Goal: Navigation & Orientation: Find specific page/section

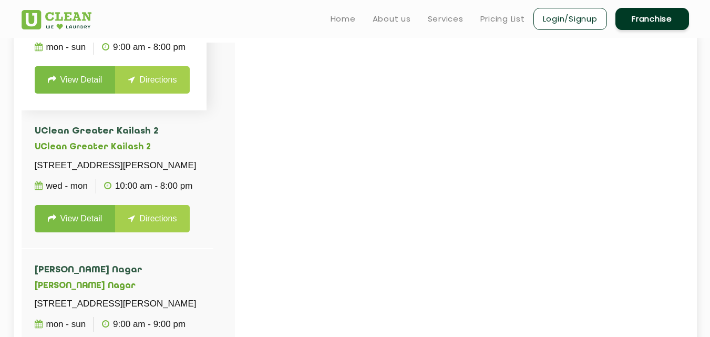
scroll to position [70, 0]
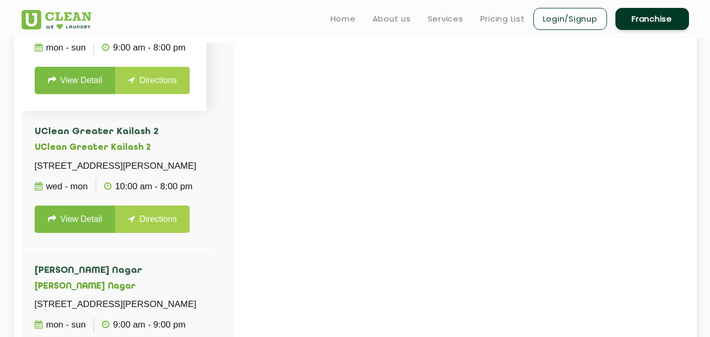
drag, startPoint x: 151, startPoint y: 123, endPoint x: 154, endPoint y: 112, distance: 10.8
click at [154, 111] on li "UClean Vasant Kunj [STREET_ADDRESS] Mon - Sun 9:00 AM - 8:00 PM View Detail Dir…" at bounding box center [114, 42] width 185 height 138
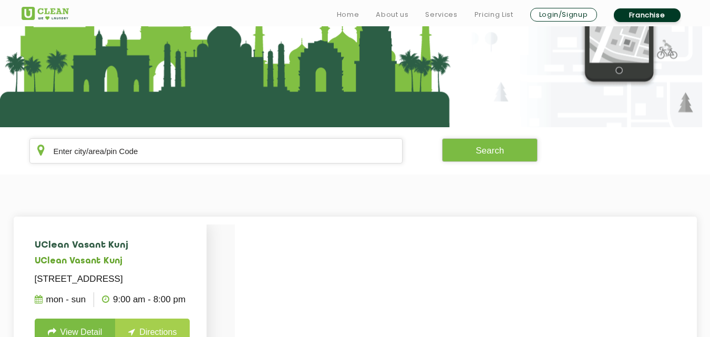
scroll to position [133, 0]
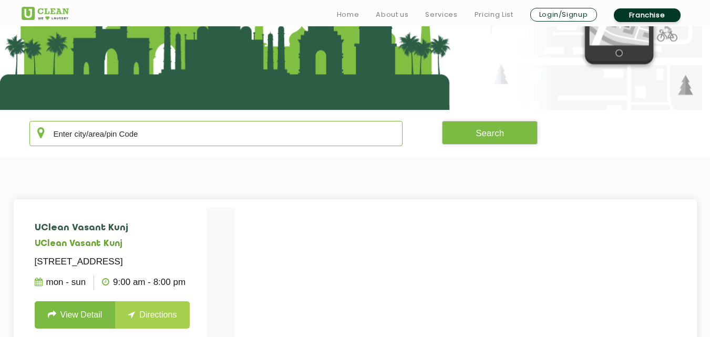
click at [151, 139] on input "text" at bounding box center [216, 133] width 374 height 25
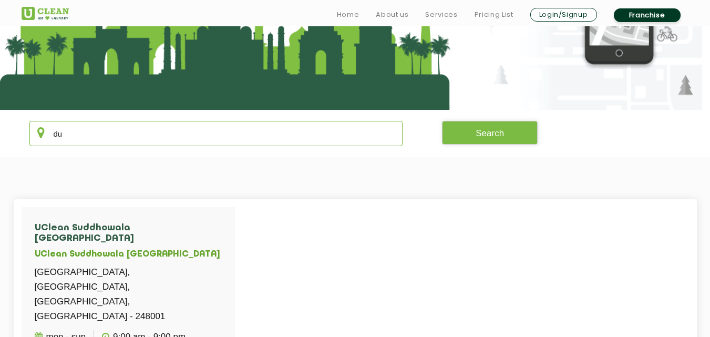
type input "d"
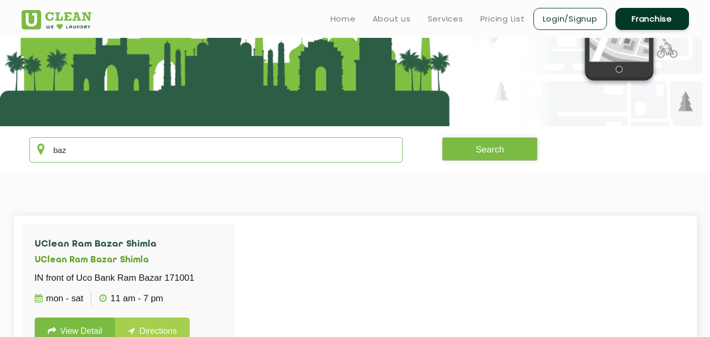
scroll to position [112, 0]
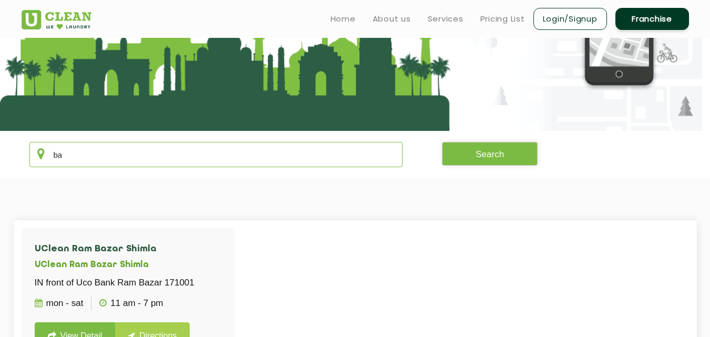
type input "b"
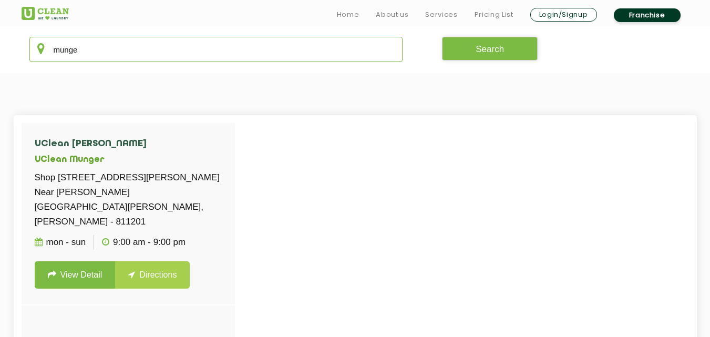
scroll to position [228, 0]
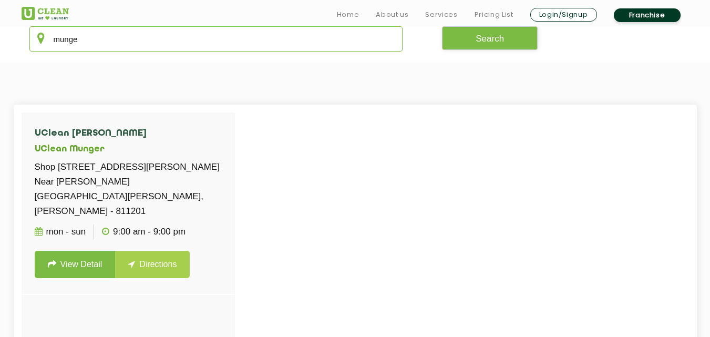
click at [364, 33] on input "munge" at bounding box center [216, 38] width 374 height 25
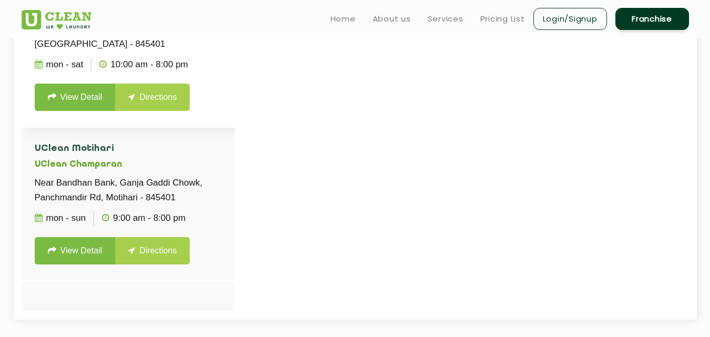
scroll to position [364, 0]
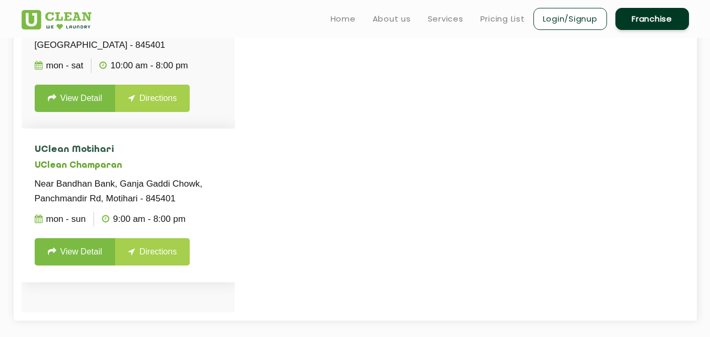
type input "motih"
click at [145, 157] on li "UClean Motihari UClean Champaran Near [GEOGRAPHIC_DATA], Ganja Gaddi Chowk, Pan…" at bounding box center [128, 205] width 213 height 153
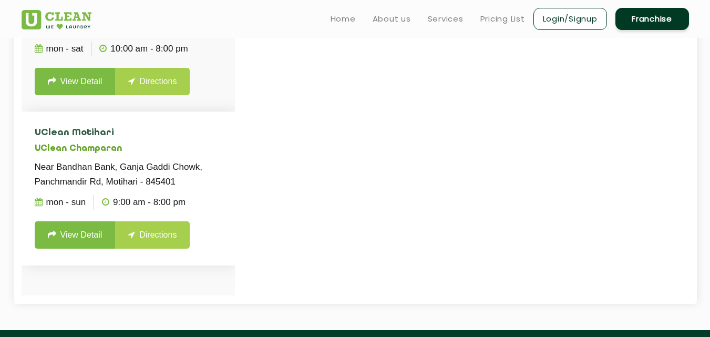
scroll to position [380, 0]
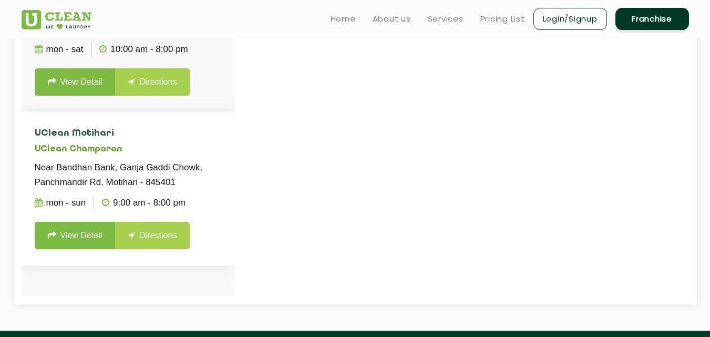
click at [145, 157] on li "UClean Motihari UClean Champaran Near [GEOGRAPHIC_DATA], Ganja Gaddi Chowk, Pan…" at bounding box center [128, 188] width 213 height 153
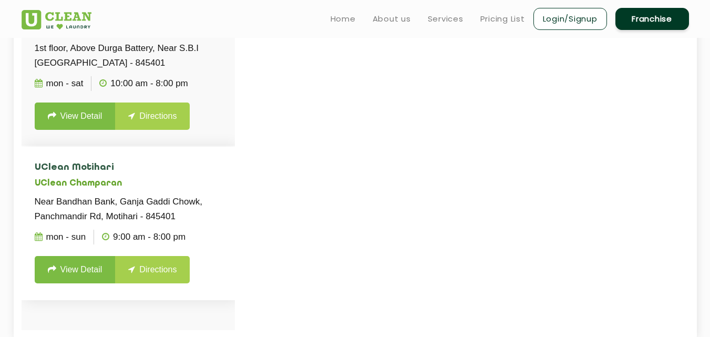
scroll to position [286, 0]
